Goal: Task Accomplishment & Management: Use online tool/utility

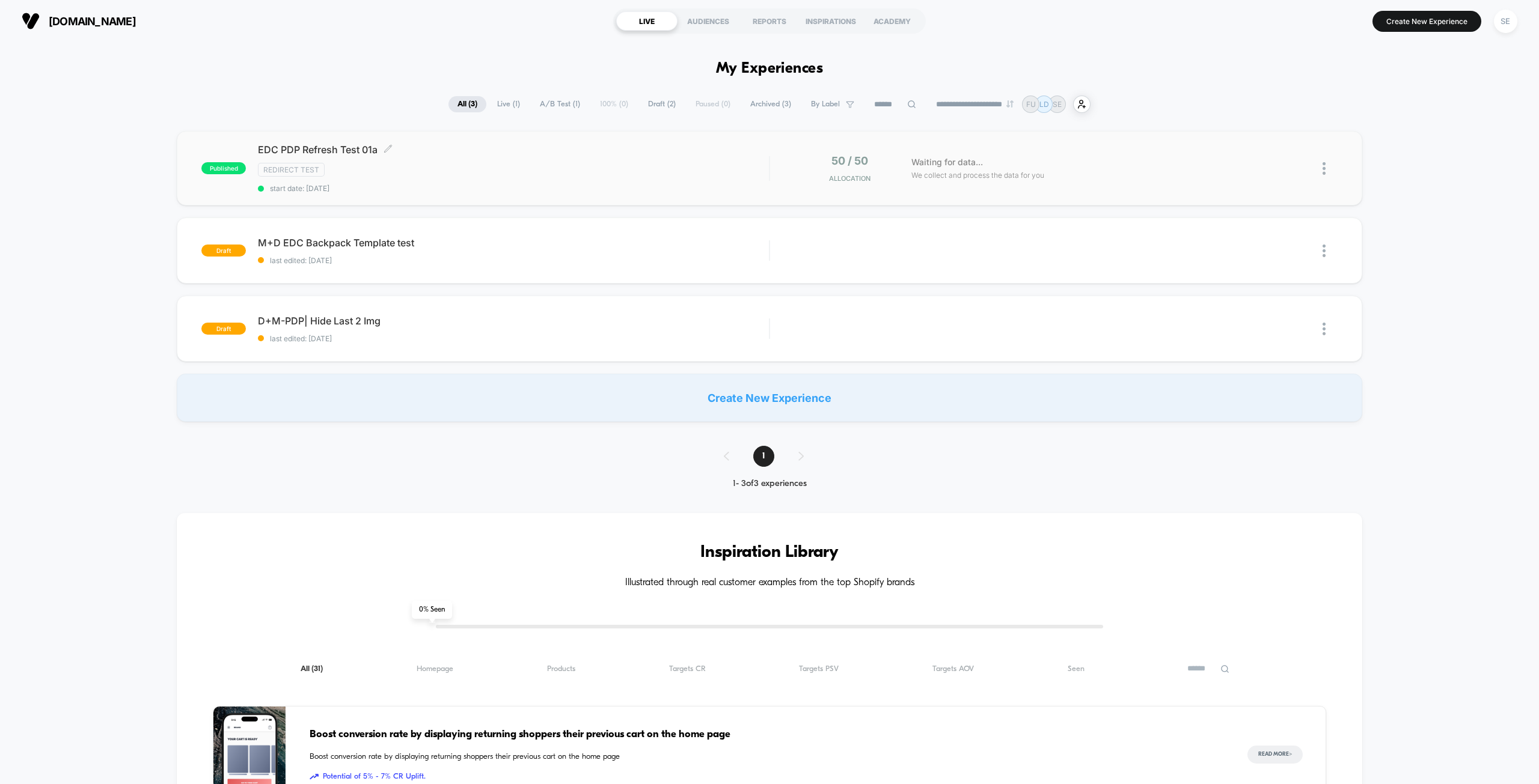
click at [626, 172] on div "Redirect Test" at bounding box center [513, 170] width 511 height 14
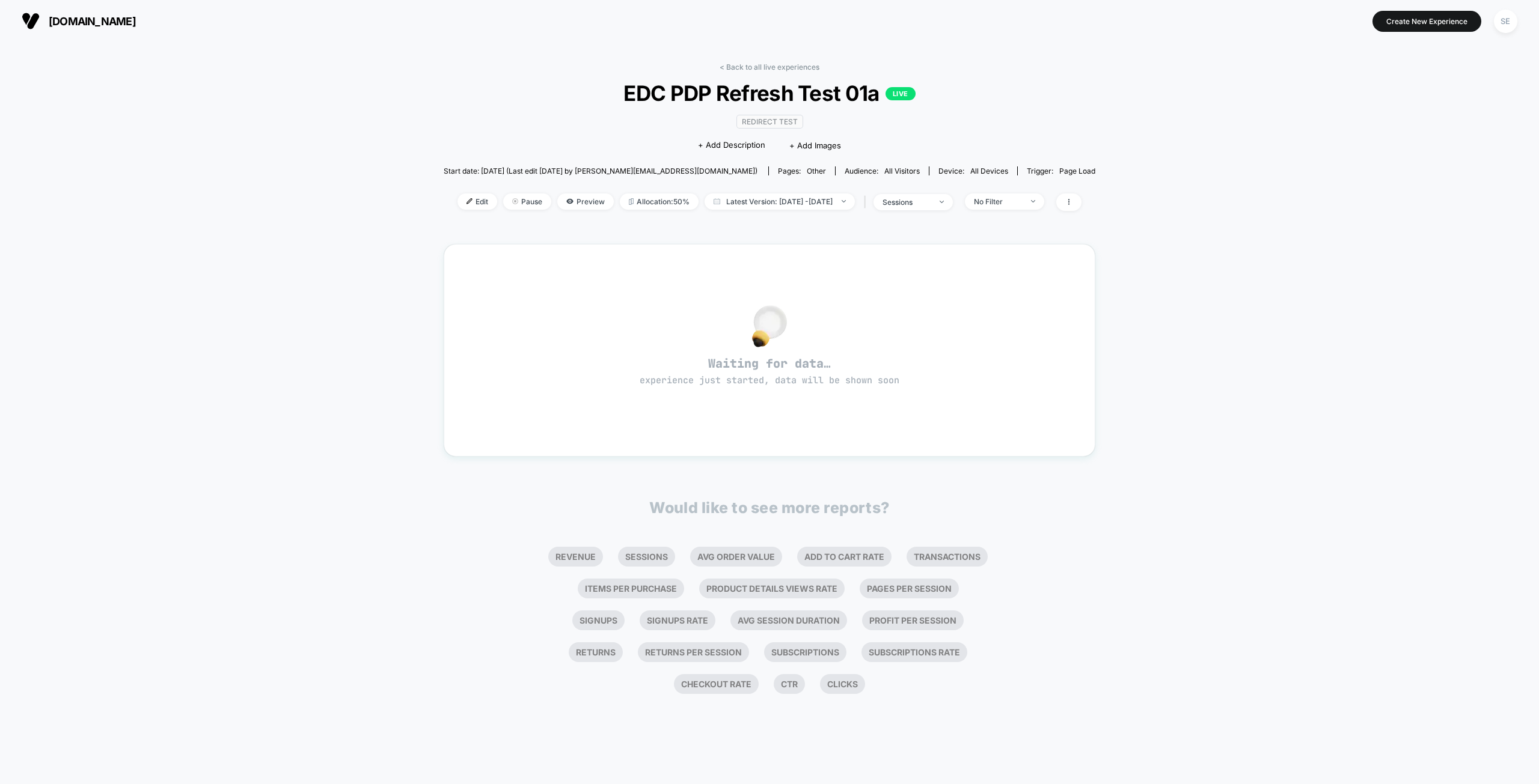
click at [381, 222] on div "< Back to all live experiences EDC PDP Refresh Test 01a LIVE Redirect Test Clic…" at bounding box center [770, 413] width 1539 height 742
click at [562, 199] on span "Preview" at bounding box center [586, 202] width 56 height 16
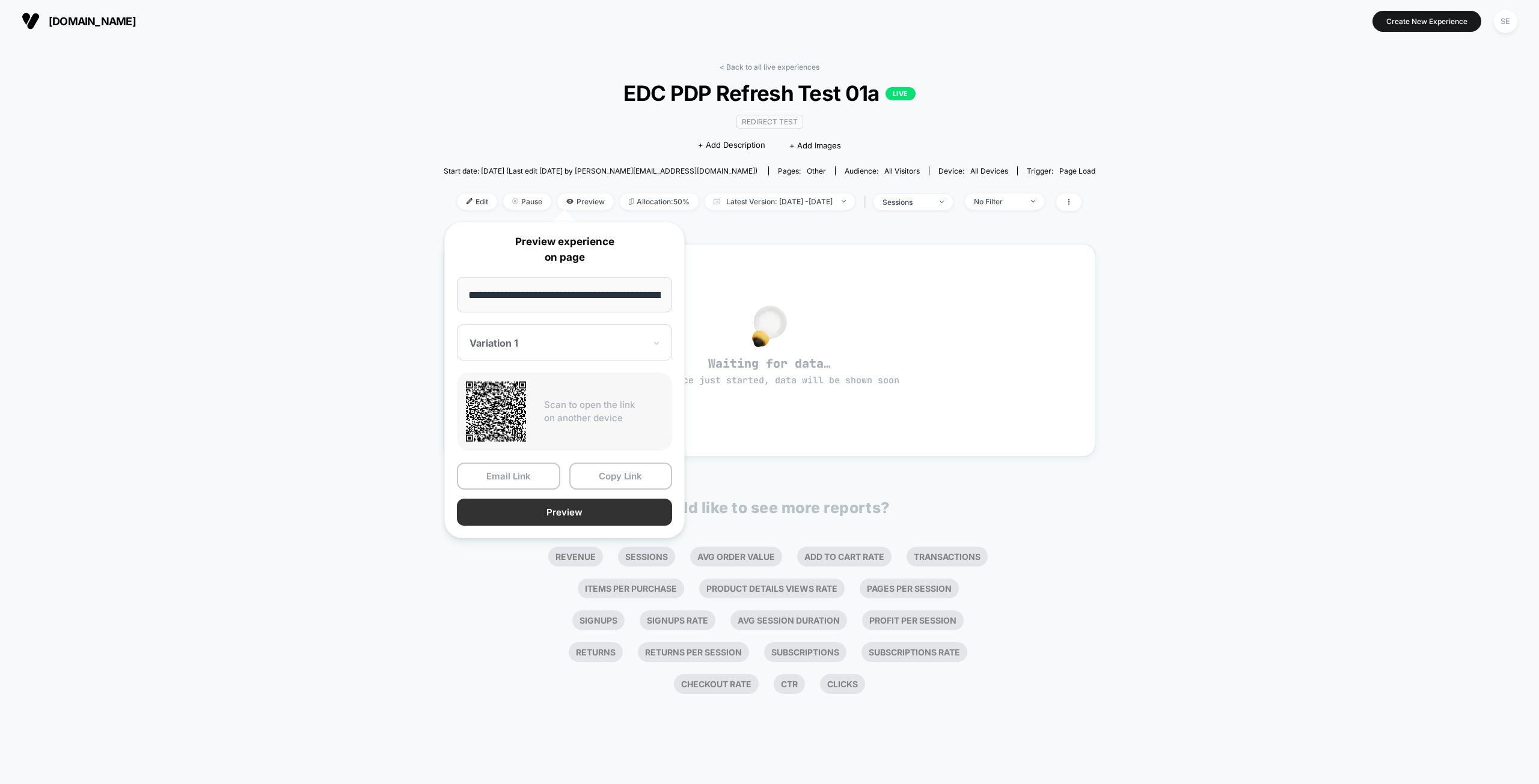
click at [611, 514] on button "Preview" at bounding box center [564, 512] width 215 height 27
